Goal: Check status: Check status

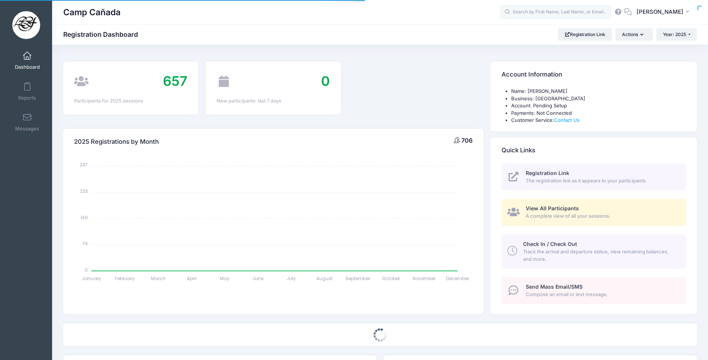
select select
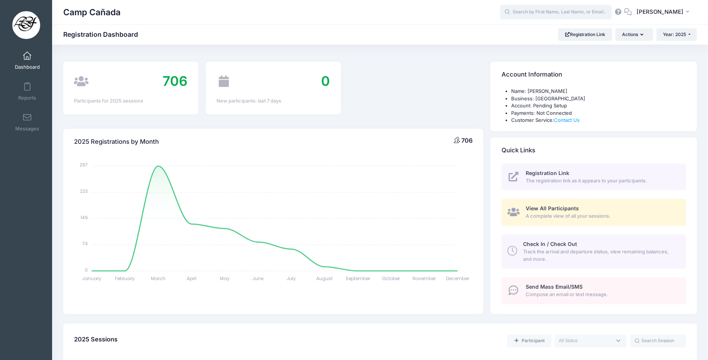
click at [590, 10] on input "text" at bounding box center [556, 12] width 112 height 15
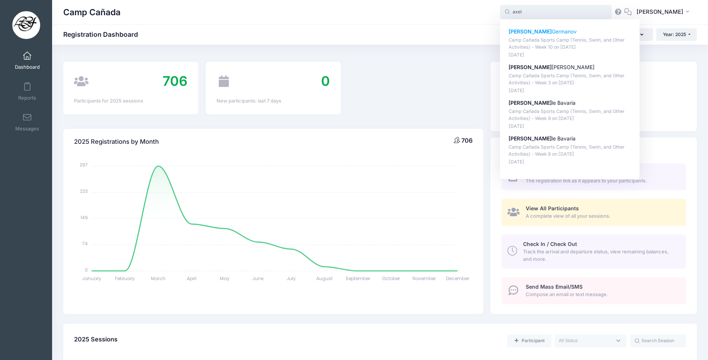
click at [560, 47] on p "Camp Cañada Sports Camp (Tennis, Swim, and Other Activities) - Week 10 on Aug-1…" at bounding box center [569, 44] width 123 height 14
type input "Axel Germanov (Camp Cañada Sports Camp (Tennis, Swim, and Other Activities) - W…"
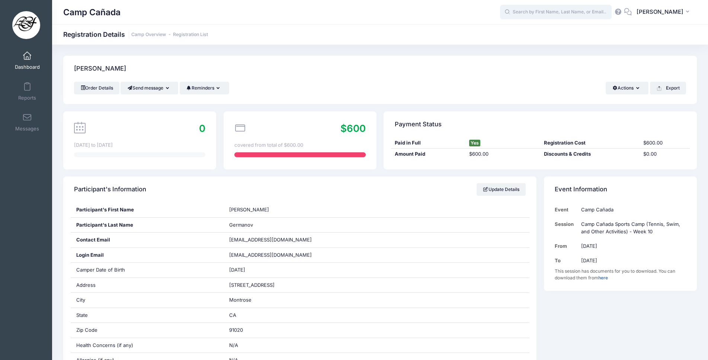
click at [582, 10] on input "text" at bounding box center [556, 12] width 112 height 15
click at [574, 34] on p "Aide n Germanov" at bounding box center [569, 32] width 123 height 8
type input "Aiden Germanov (Camp Cañada Golf Camp - Week 10, Aug-12, 2025)"
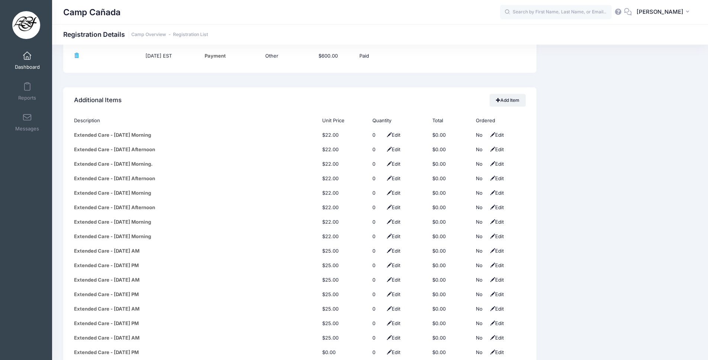
scroll to position [622, 0]
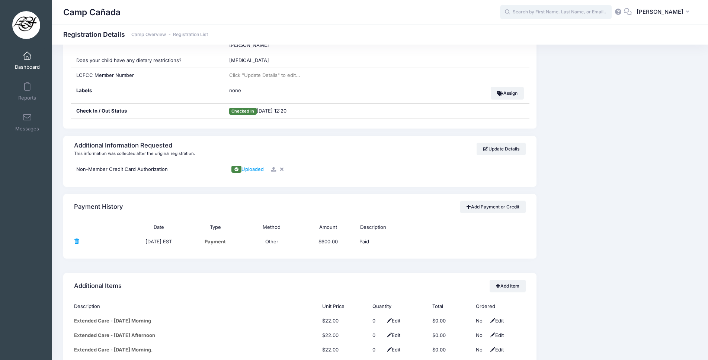
click at [565, 15] on input "text" at bounding box center [556, 12] width 112 height 15
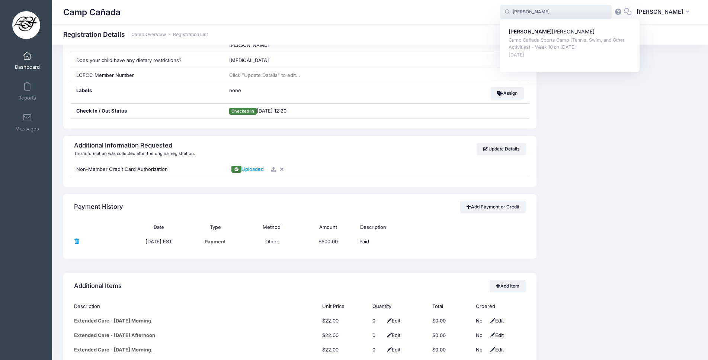
click at [555, 38] on p "Camp Cañada Sports Camp (Tennis, Swim, and Other Activities) - Week 10 on Aug-1…" at bounding box center [569, 44] width 123 height 14
type input "Anabelle Germanov (Camp Cañada Sports Camp (Tennis, Swim, and Other Activities)…"
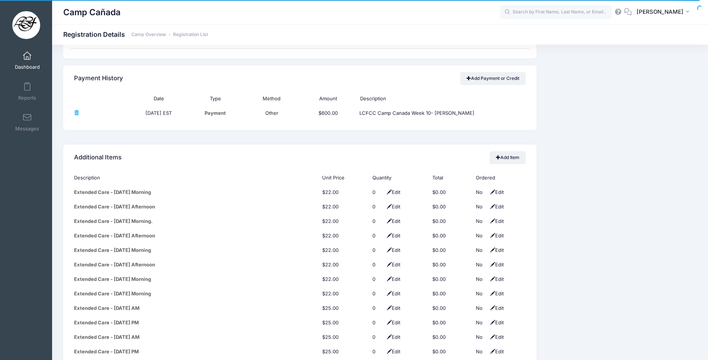
scroll to position [1339, 0]
